Goal: Information Seeking & Learning: Learn about a topic

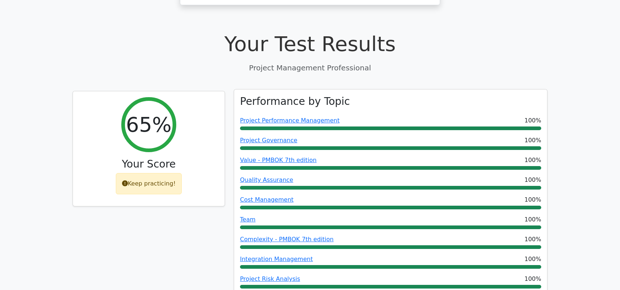
scroll to position [239, 0]
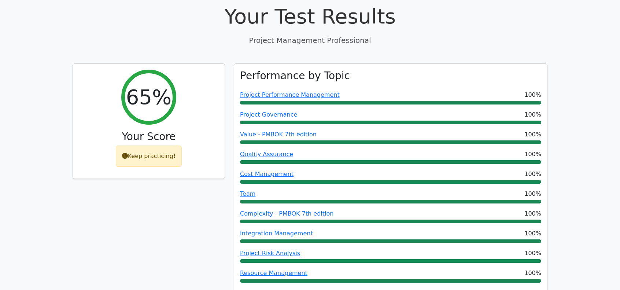
scroll to position [257, 0]
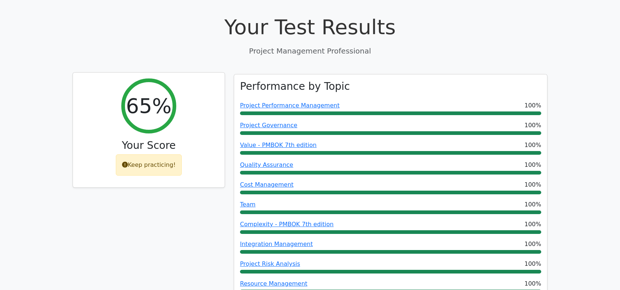
click at [149, 154] on div "Keep practicing!" at bounding box center [149, 164] width 66 height 21
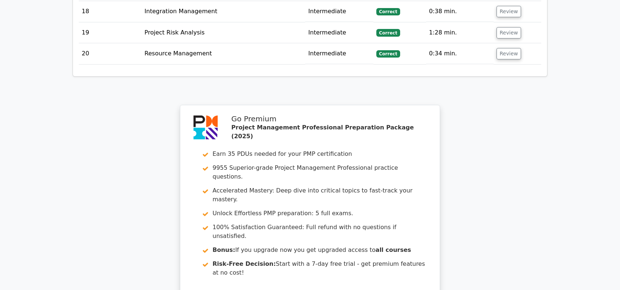
scroll to position [1816, 0]
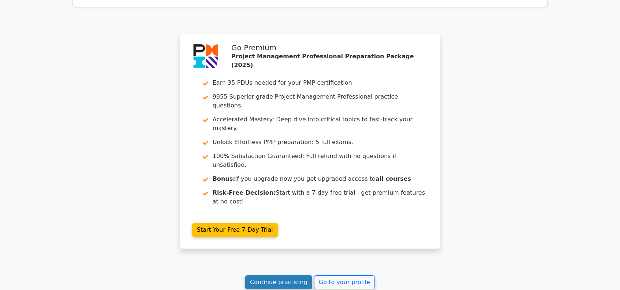
click at [286, 275] on link "Continue practicing" at bounding box center [278, 282] width 67 height 14
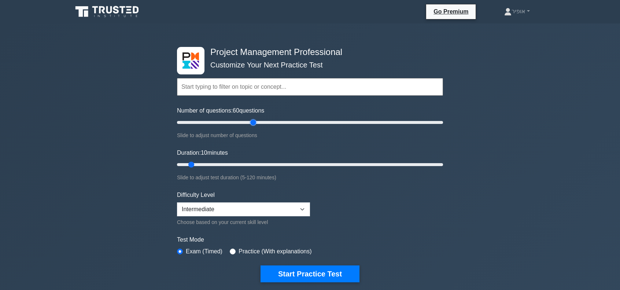
drag, startPoint x: 188, startPoint y: 121, endPoint x: 252, endPoint y: 120, distance: 63.8
type input "60"
click at [252, 120] on input "Number of questions: 60 questions" at bounding box center [310, 122] width 266 height 9
drag, startPoint x: 194, startPoint y: 164, endPoint x: 300, endPoint y: 160, distance: 105.7
type input "60"
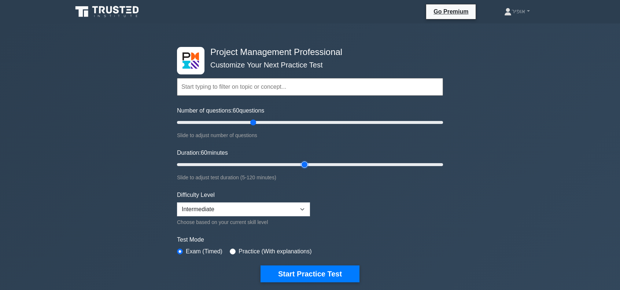
click at [300, 160] on input "Duration: 60 minutes" at bounding box center [310, 164] width 266 height 9
click at [329, 271] on button "Start Practice Test" at bounding box center [310, 273] width 99 height 17
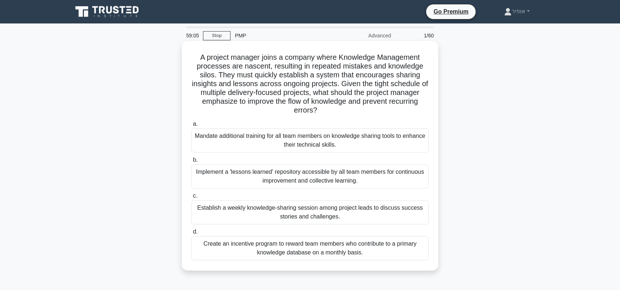
click at [286, 179] on div "Implement a 'lessons learned' repository accessible by all team members for con…" at bounding box center [310, 176] width 238 height 24
click at [191, 162] on input "b. Implement a 'lessons learned' repository accessible by all team members for …" at bounding box center [191, 160] width 0 height 5
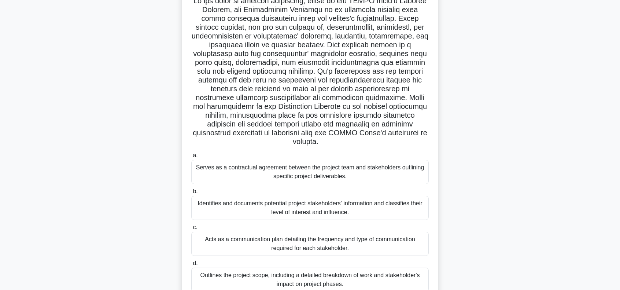
scroll to position [73, 0]
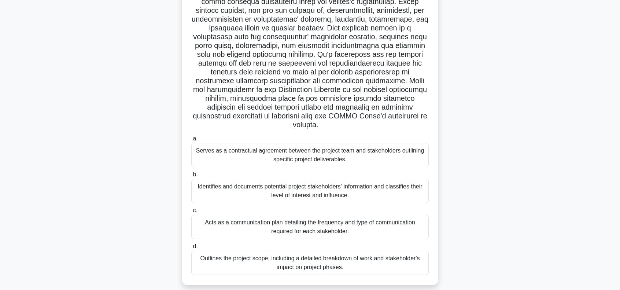
click at [253, 229] on div "Acts as a communication plan detailing the frequency and type of communication …" at bounding box center [310, 227] width 238 height 24
click at [191, 213] on input "c. Acts as a communication plan detailing the frequency and type of communicati…" at bounding box center [191, 210] width 0 height 5
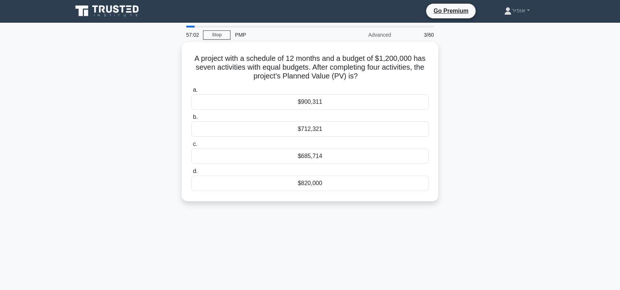
scroll to position [0, 0]
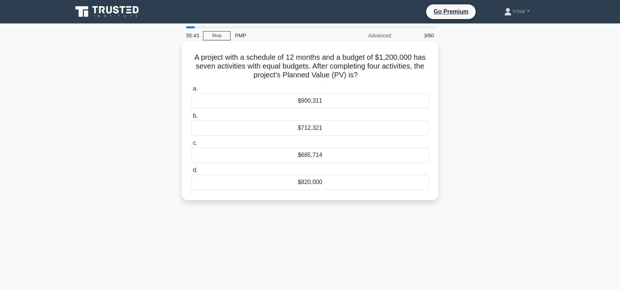
click at [294, 154] on div "$685,714" at bounding box center [310, 154] width 238 height 15
click at [191, 146] on input "c. $685,714" at bounding box center [191, 143] width 0 height 5
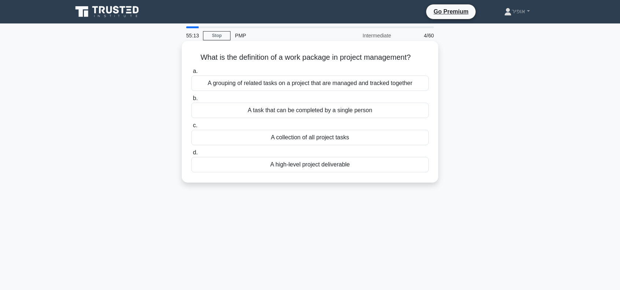
click at [263, 84] on div "A grouping of related tasks on a project that are managed and tracked together" at bounding box center [310, 83] width 238 height 15
click at [191, 74] on input "a. A grouping of related tasks on a project that are managed and tracked togeth…" at bounding box center [191, 71] width 0 height 5
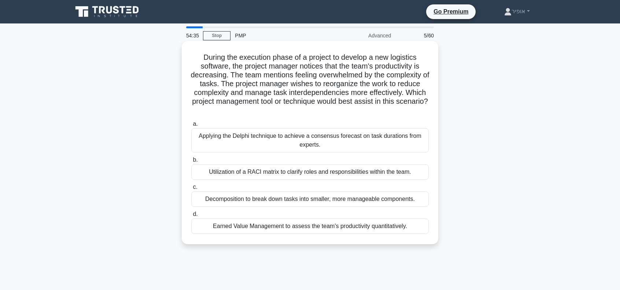
click at [265, 200] on div "Decomposition to break down tasks into smaller, more manageable components." at bounding box center [310, 198] width 238 height 15
click at [191, 190] on input "c. Decomposition to break down tasks into smaller, more manageable components." at bounding box center [191, 187] width 0 height 5
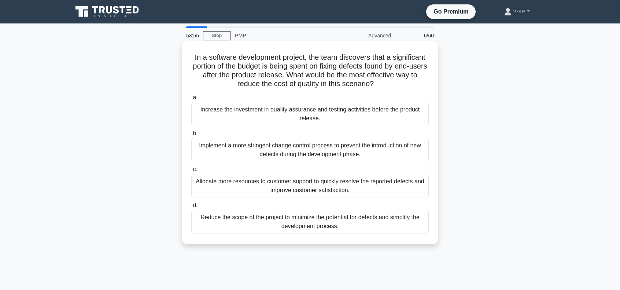
click at [296, 115] on div "Increase the investment in quality assurance and testing activities before the …" at bounding box center [310, 114] width 238 height 24
click at [191, 100] on input "a. Increase the investment in quality assurance and testing activities before t…" at bounding box center [191, 97] width 0 height 5
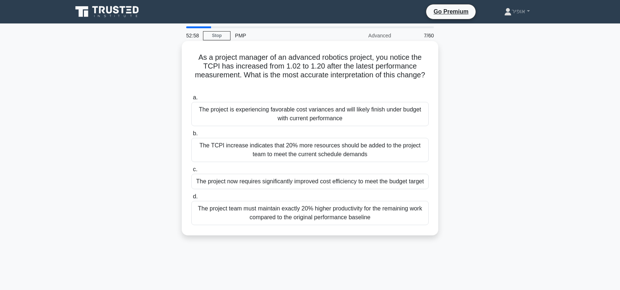
click at [260, 118] on div "The project is experiencing favorable cost variances and will likely finish und…" at bounding box center [310, 114] width 238 height 24
click at [191, 100] on input "a. The project is experiencing favorable cost variances and will likely finish …" at bounding box center [191, 97] width 0 height 5
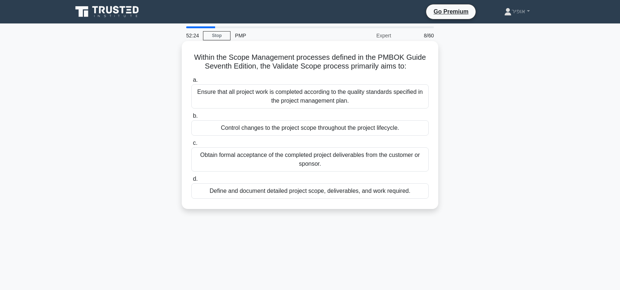
click at [265, 160] on div "Obtain formal acceptance of the completed project deliverables from the custome…" at bounding box center [310, 159] width 238 height 24
click at [191, 146] on input "c. Obtain formal acceptance of the completed project deliverables from the cust…" at bounding box center [191, 143] width 0 height 5
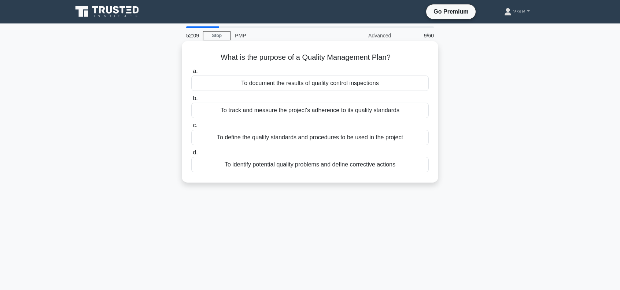
click at [265, 137] on div "To define the quality standards and procedures to be used in the project" at bounding box center [310, 137] width 238 height 15
click at [191, 128] on input "c. To define the quality standards and procedures to be used in the project" at bounding box center [191, 125] width 0 height 5
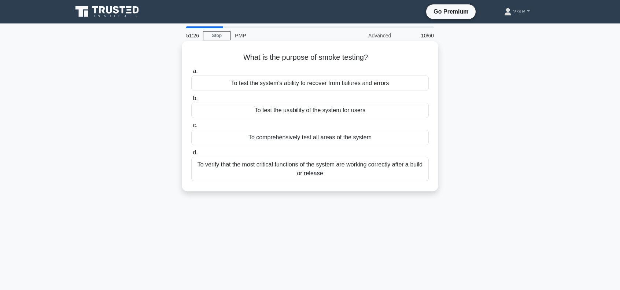
click at [272, 85] on div "To test the system's ability to recover from failures and errors" at bounding box center [310, 83] width 238 height 15
click at [191, 74] on input "a. To test the system's ability to recover from failures and errors" at bounding box center [191, 71] width 0 height 5
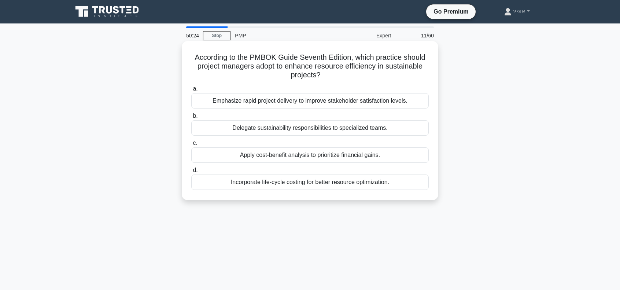
click at [245, 182] on div "Incorporate life-cycle costing for better resource optimization." at bounding box center [310, 182] width 238 height 15
click at [191, 173] on input "d. Incorporate life-cycle costing for better resource optimization." at bounding box center [191, 170] width 0 height 5
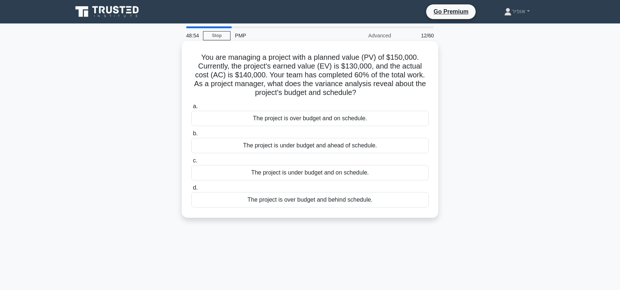
click at [287, 198] on div "The project is over budget and behind schedule." at bounding box center [310, 199] width 238 height 15
click at [191, 190] on input "d. The project is over budget and behind schedule." at bounding box center [191, 188] width 0 height 5
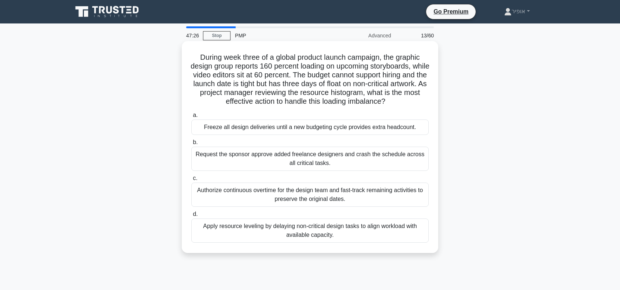
click at [270, 231] on div "Apply resource leveling by delaying non-critical design tasks to align workload…" at bounding box center [310, 231] width 238 height 24
click at [191, 217] on input "d. Apply resource leveling by delaying non-critical design tasks to align workl…" at bounding box center [191, 214] width 0 height 5
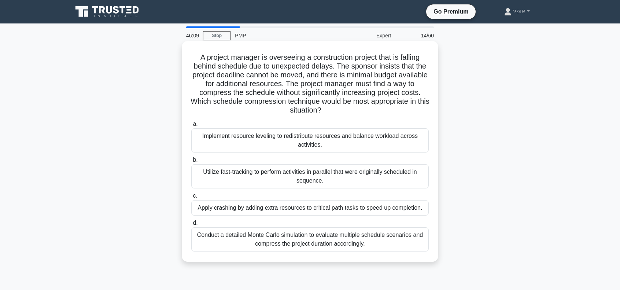
click at [252, 183] on div "Utilize fast-tracking to perform activities in parallel that were originally sc…" at bounding box center [310, 176] width 238 height 24
click at [191, 162] on input "b. Utilize fast-tracking to perform activities in parallel that were originally…" at bounding box center [191, 160] width 0 height 5
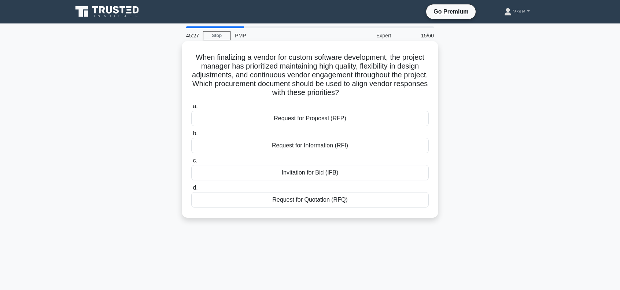
click at [277, 118] on div "Request for Proposal (RFP)" at bounding box center [310, 118] width 238 height 15
click at [191, 109] on input "a. Request for Proposal (RFP)" at bounding box center [191, 106] width 0 height 5
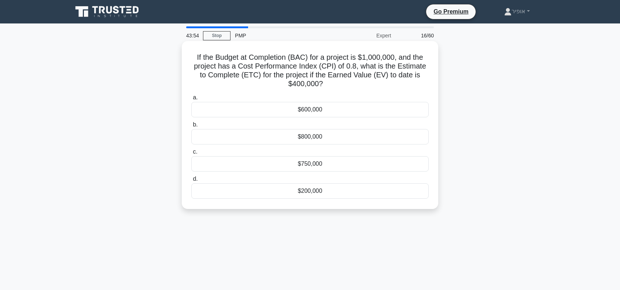
click at [292, 165] on div "$750,000" at bounding box center [310, 163] width 238 height 15
click at [191, 154] on input "c. $750,000" at bounding box center [191, 152] width 0 height 5
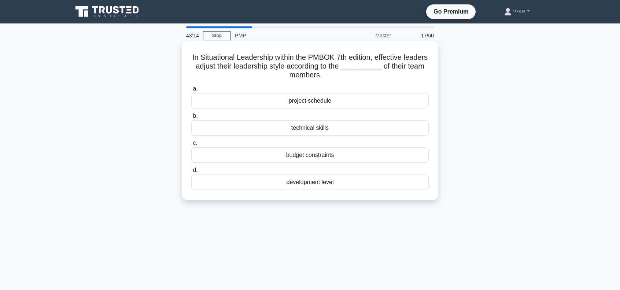
click at [301, 129] on div "technical skills" at bounding box center [310, 127] width 238 height 15
click at [191, 118] on input "b. technical skills" at bounding box center [191, 116] width 0 height 5
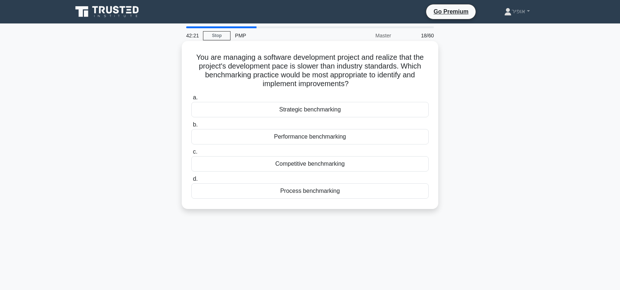
click at [291, 140] on div "Performance benchmarking" at bounding box center [310, 136] width 238 height 15
click at [191, 127] on input "b. Performance benchmarking" at bounding box center [191, 124] width 0 height 5
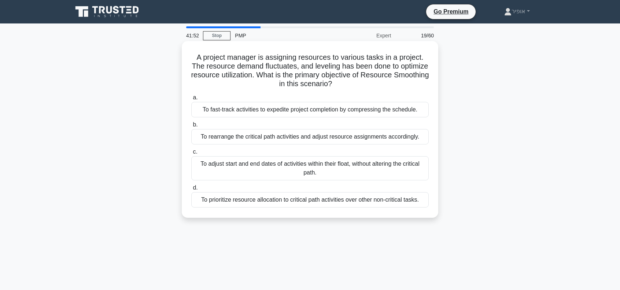
click at [287, 168] on div "To adjust start and end dates of activities within their float, without alterin…" at bounding box center [310, 168] width 238 height 24
click at [191, 154] on input "c. To adjust start and end dates of activities within their float, without alte…" at bounding box center [191, 152] width 0 height 5
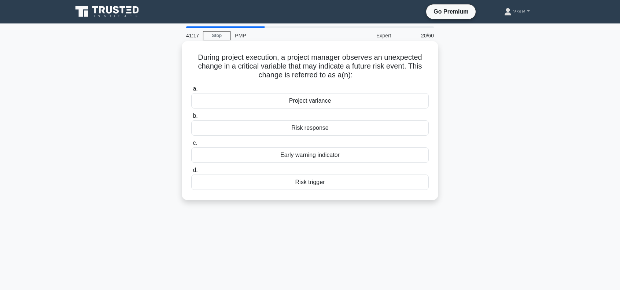
click at [296, 184] on div "Risk trigger" at bounding box center [310, 182] width 238 height 15
click at [191, 173] on input "d. Risk trigger" at bounding box center [191, 170] width 0 height 5
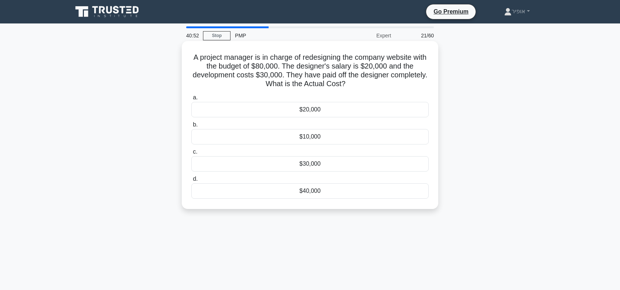
click at [285, 110] on div "$20,000" at bounding box center [310, 109] width 238 height 15
click at [191, 100] on input "a. $20,000" at bounding box center [191, 97] width 0 height 5
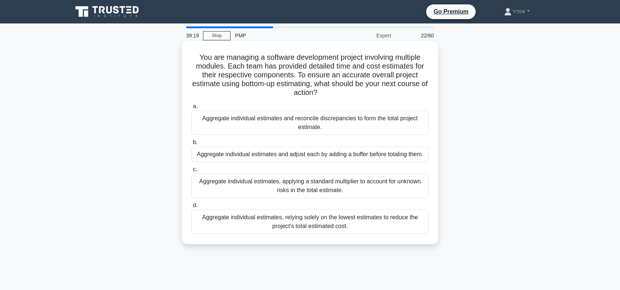
click at [264, 189] on div "Aggregate individual estimates, applying a standard multiplier to account for u…" at bounding box center [310, 186] width 238 height 24
click at [191, 172] on input "c. Aggregate individual estimates, applying a standard multiplier to account fo…" at bounding box center [191, 169] width 0 height 5
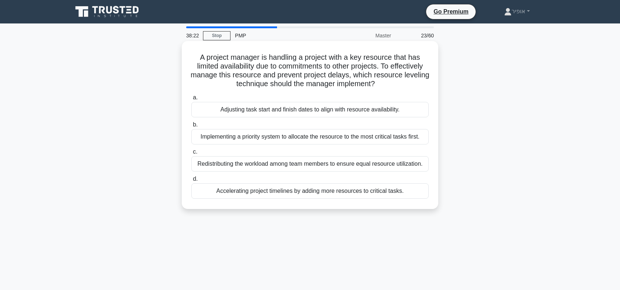
click at [314, 140] on div "Implementing a priority system to allocate the resource to the most critical ta…" at bounding box center [310, 136] width 238 height 15
click at [191, 127] on input "b. Implementing a priority system to allocate the resource to the most critical…" at bounding box center [191, 124] width 0 height 5
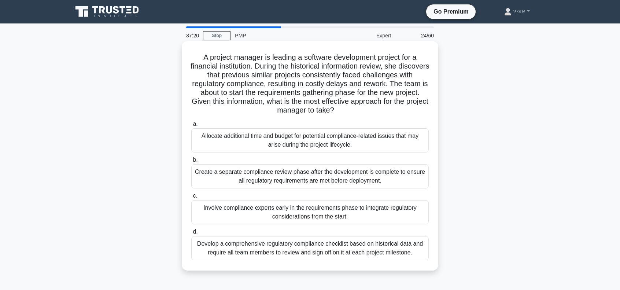
click at [252, 212] on div "Involve compliance experts early in the requirements phase to integrate regulat…" at bounding box center [310, 212] width 238 height 24
click at [191, 198] on input "c. Involve compliance experts early in the requirements phase to integrate regu…" at bounding box center [191, 196] width 0 height 5
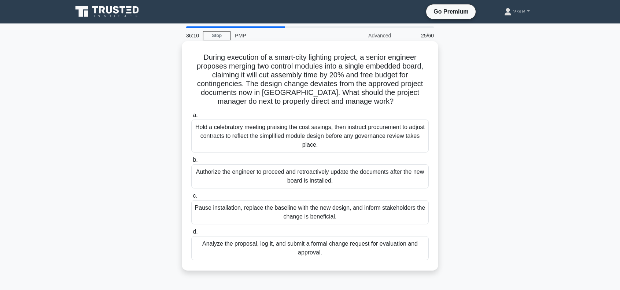
click at [259, 246] on div "Analyze the proposal, log it, and submit a formal change request for evaluation…" at bounding box center [310, 248] width 238 height 24
click at [191, 234] on input "d. Analyze the proposal, log it, and submit a formal change request for evaluat…" at bounding box center [191, 232] width 0 height 5
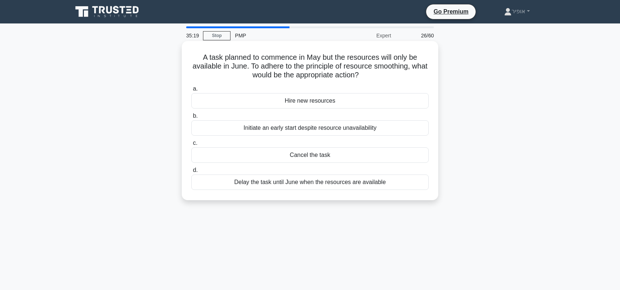
click at [275, 183] on div "Delay the task until June when the resources are available" at bounding box center [310, 182] width 238 height 15
click at [191, 173] on input "d. Delay the task until June when the resources are available" at bounding box center [191, 170] width 0 height 5
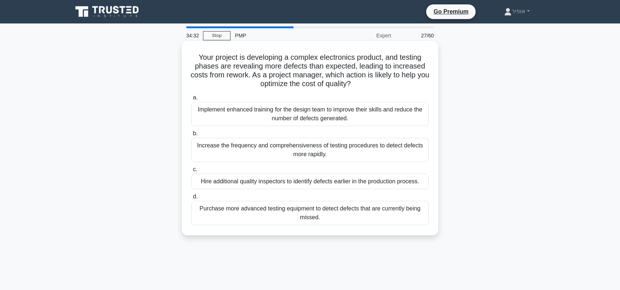
click at [254, 155] on div "Increase the frequency and comprehensiveness of testing procedures to detect de…" at bounding box center [310, 150] width 238 height 24
click at [191, 136] on input "b. Increase the frequency and comprehensiveness of testing procedures to detect…" at bounding box center [191, 133] width 0 height 5
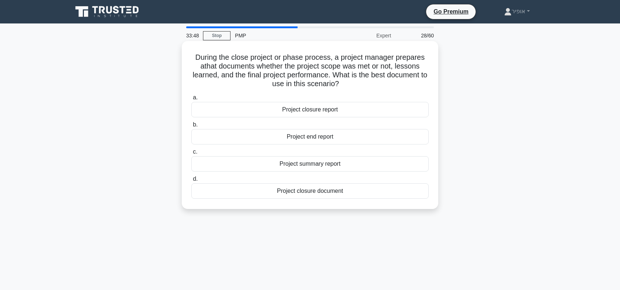
click at [292, 193] on div "Project closure document" at bounding box center [310, 190] width 238 height 15
click at [191, 182] on input "d. Project closure document" at bounding box center [191, 179] width 0 height 5
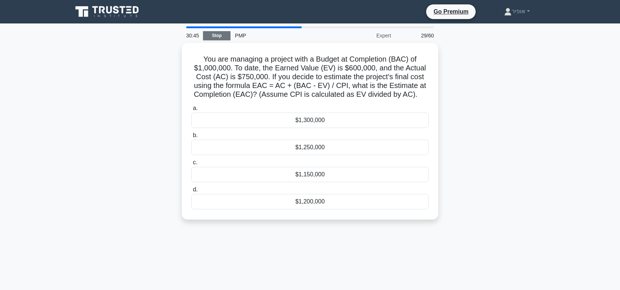
click at [214, 35] on link "Stop" at bounding box center [217, 35] width 28 height 9
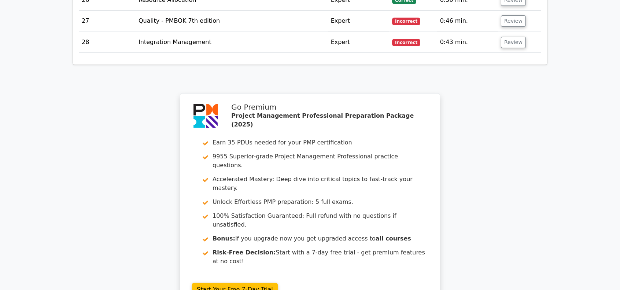
scroll to position [1833, 0]
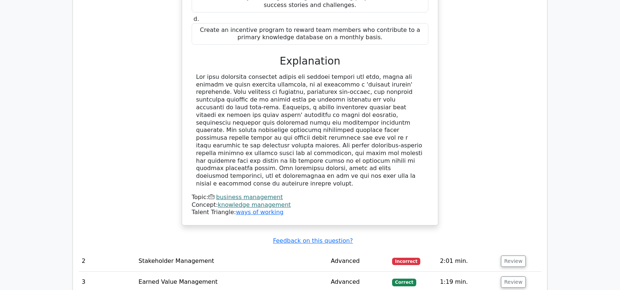
scroll to position [1100, 0]
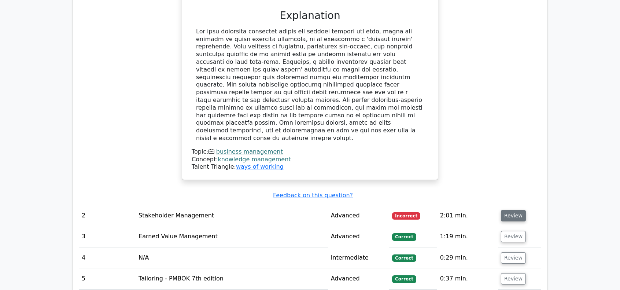
click at [513, 210] on button "Review" at bounding box center [513, 215] width 25 height 11
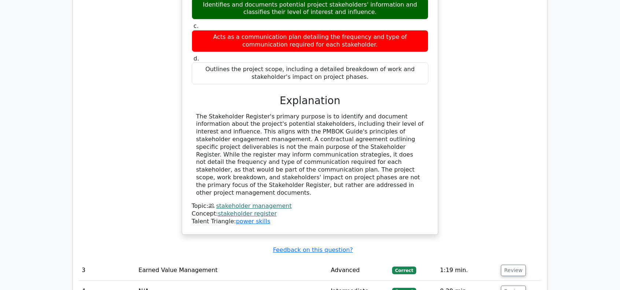
scroll to position [1613, 0]
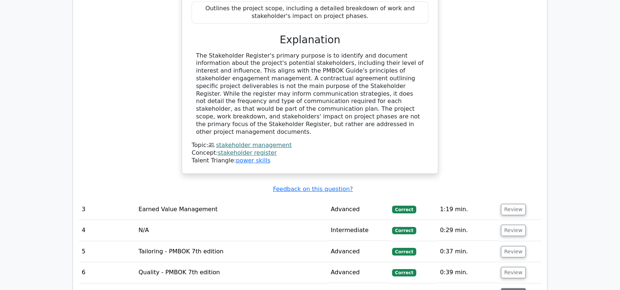
click at [509, 288] on button "Review" at bounding box center [513, 293] width 25 height 11
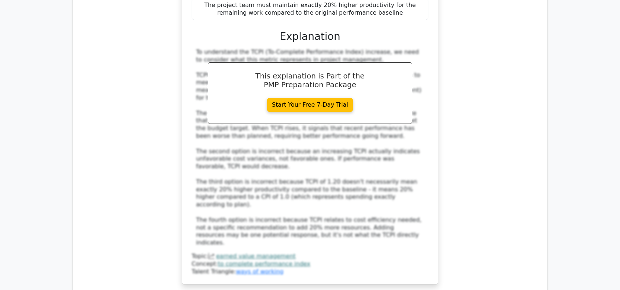
scroll to position [2164, 0]
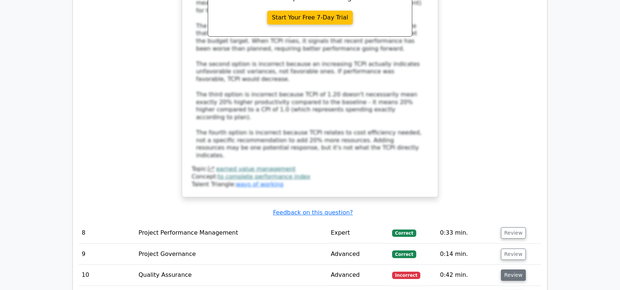
click at [506, 270] on button "Review" at bounding box center [513, 275] width 25 height 11
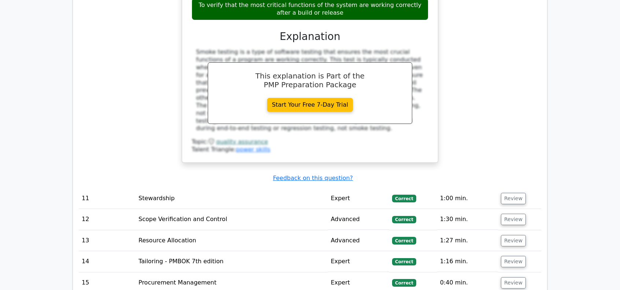
scroll to position [2604, 0]
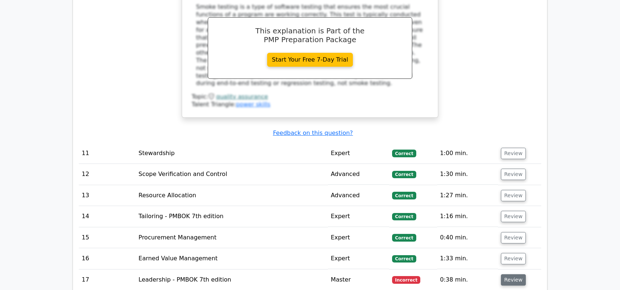
click at [515, 274] on button "Review" at bounding box center [513, 279] width 25 height 11
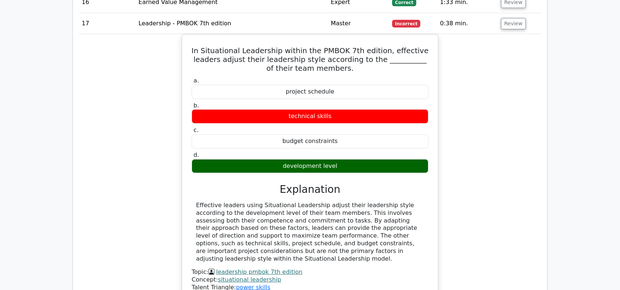
scroll to position [2860, 0]
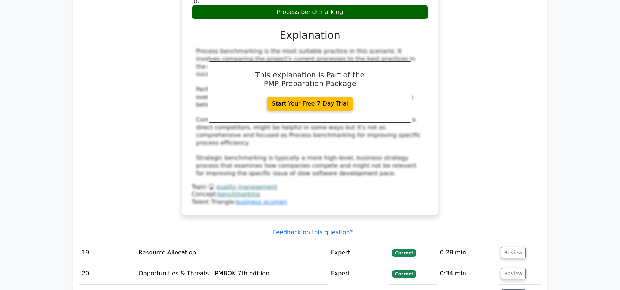
scroll to position [3337, 0]
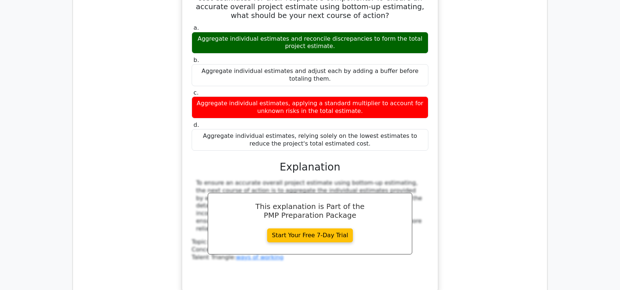
scroll to position [3704, 0]
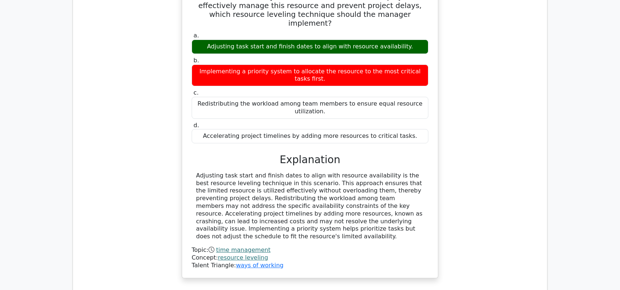
scroll to position [4107, 0]
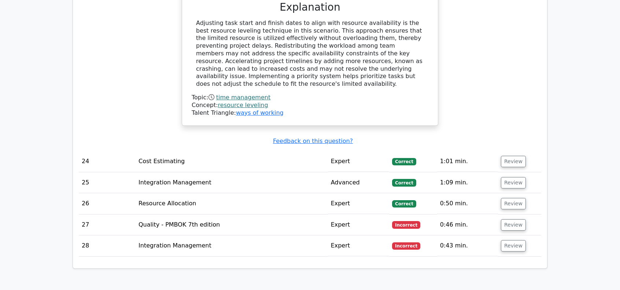
scroll to position [4180, 0]
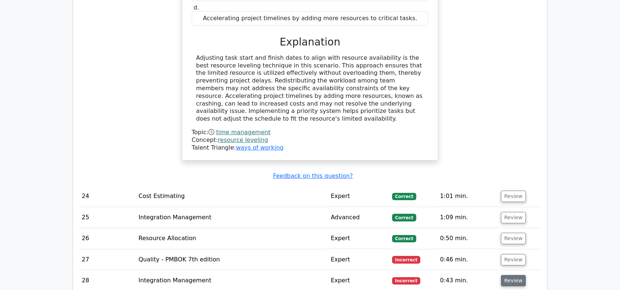
click at [512, 275] on button "Review" at bounding box center [513, 280] width 25 height 11
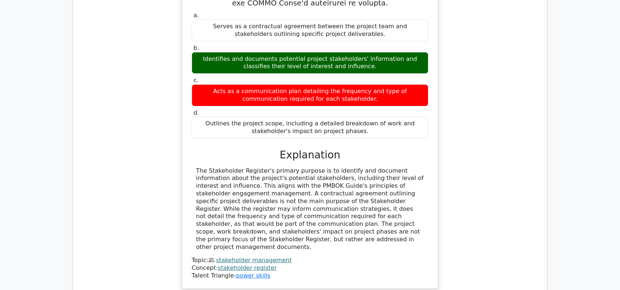
scroll to position [1524, 0]
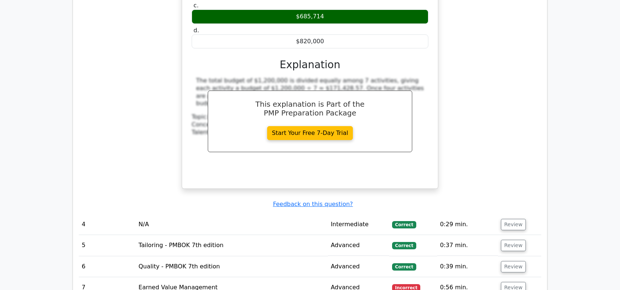
scroll to position [1927, 0]
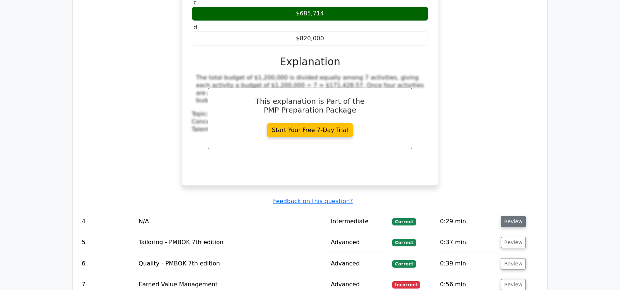
click at [511, 216] on button "Review" at bounding box center [513, 221] width 25 height 11
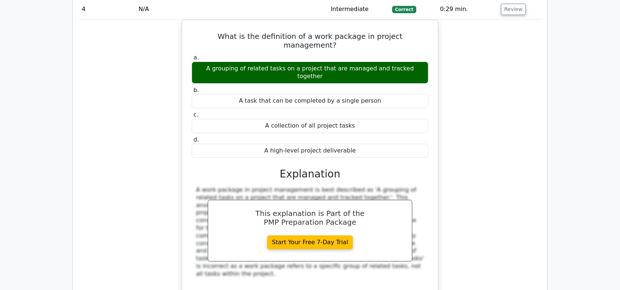
scroll to position [2220, 0]
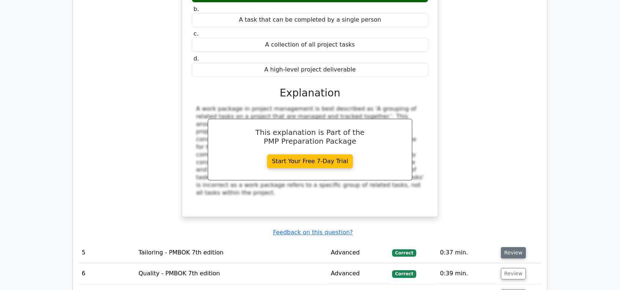
click at [510, 247] on button "Review" at bounding box center [513, 252] width 25 height 11
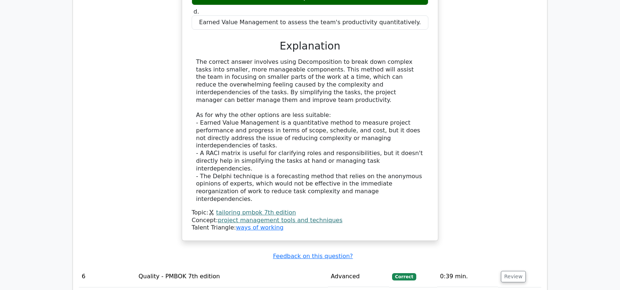
scroll to position [2660, 0]
click at [512, 271] on button "Review" at bounding box center [513, 276] width 25 height 11
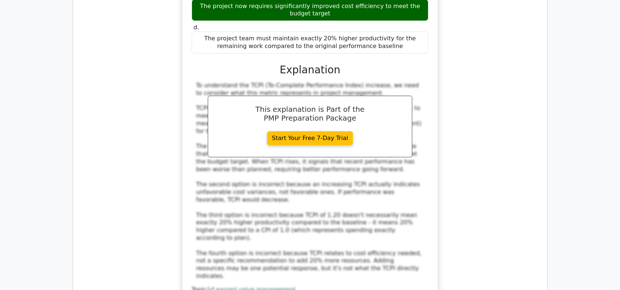
scroll to position [3504, 0]
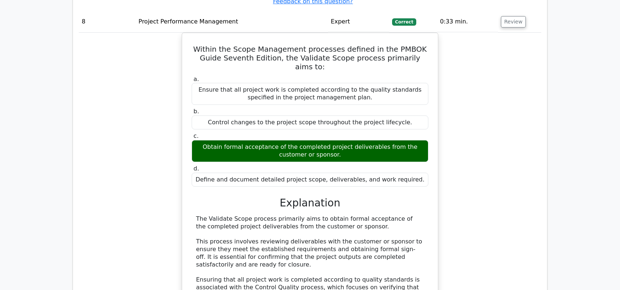
scroll to position [3870, 0]
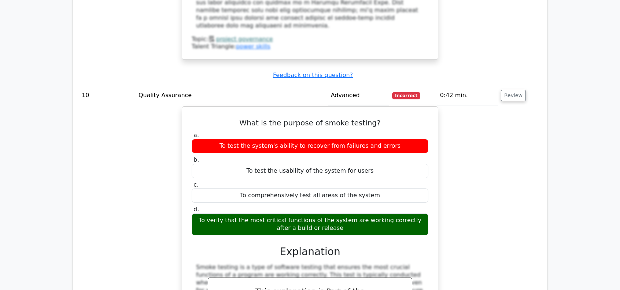
scroll to position [4531, 0]
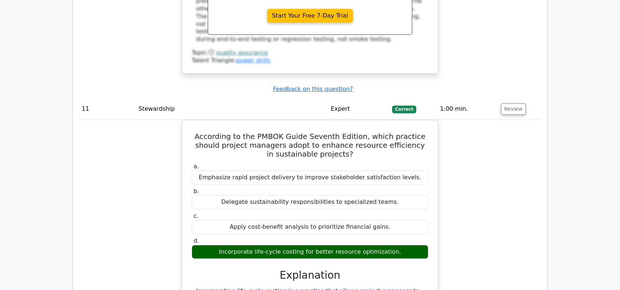
scroll to position [4861, 0]
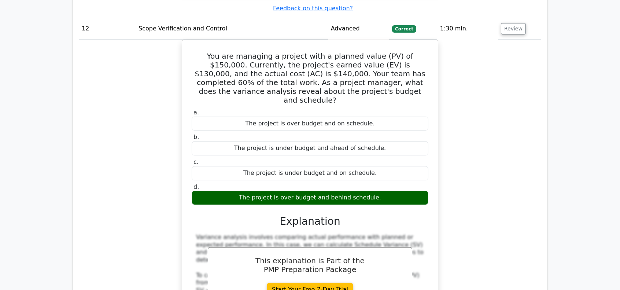
scroll to position [5301, 0]
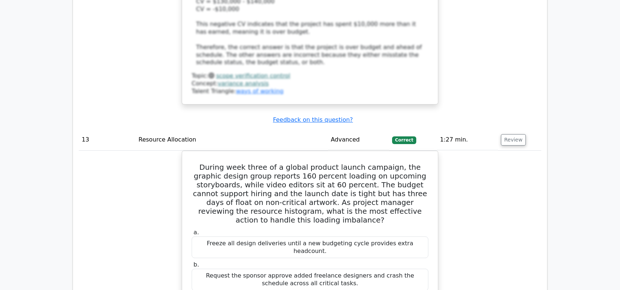
scroll to position [5704, 0]
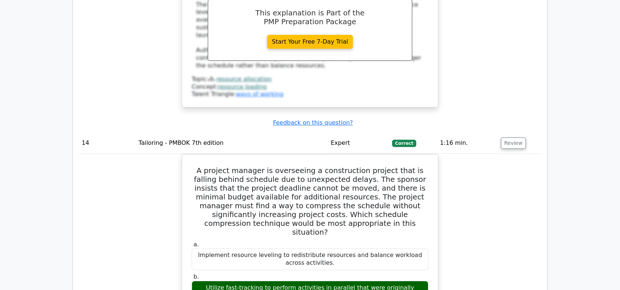
scroll to position [6107, 0]
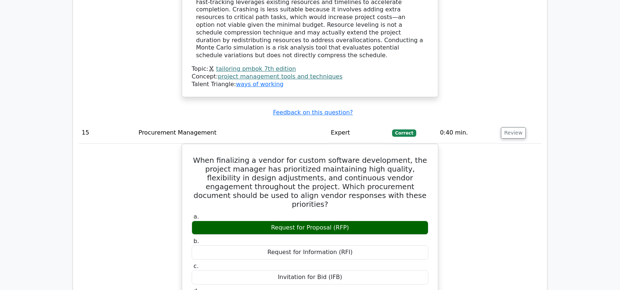
scroll to position [6474, 0]
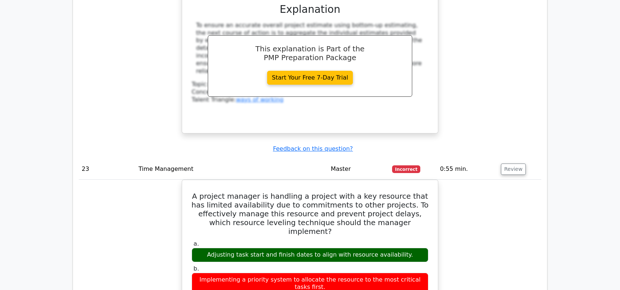
scroll to position [8381, 0]
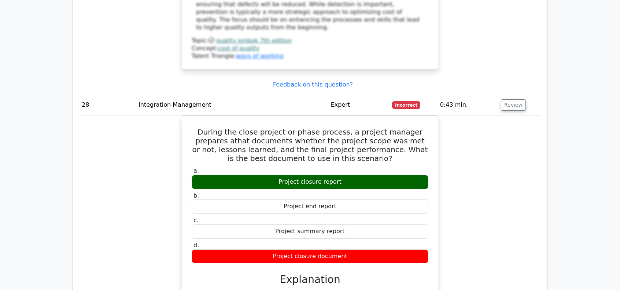
scroll to position [9261, 0]
